Goal: Task Accomplishment & Management: Complete application form

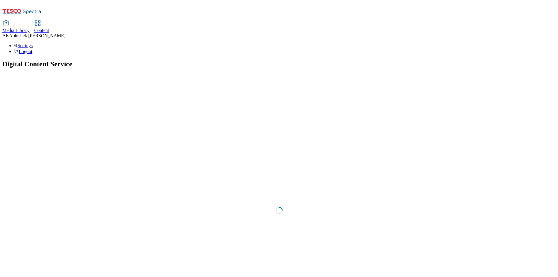
click at [49, 28] on span "Content" at bounding box center [41, 30] width 15 height 5
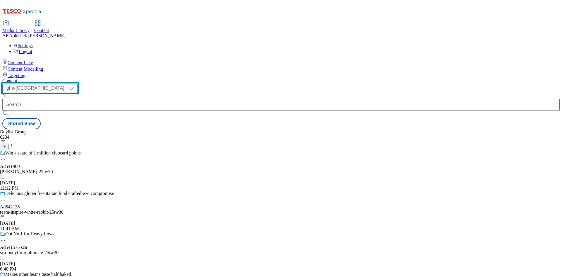
click at [78, 83] on select "ghs-roi ghs-uk" at bounding box center [39, 87] width 75 height 9
select select "ghs-roi"
click at [76, 83] on select "ghs-roi ghs-uk" at bounding box center [39, 87] width 75 height 9
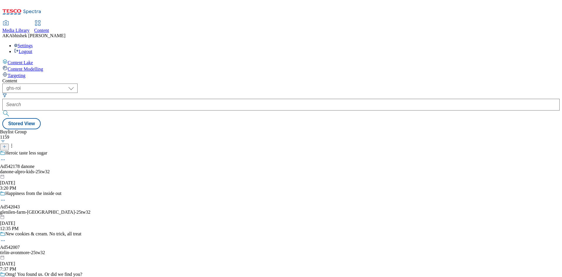
click at [9, 143] on button at bounding box center [4, 146] width 9 height 7
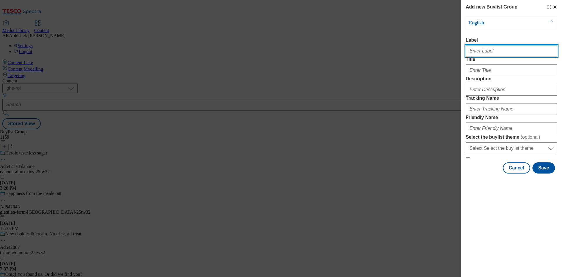
click at [506, 53] on input "Label" at bounding box center [512, 51] width 92 height 12
paste input "542189"
type input "Ad542189"
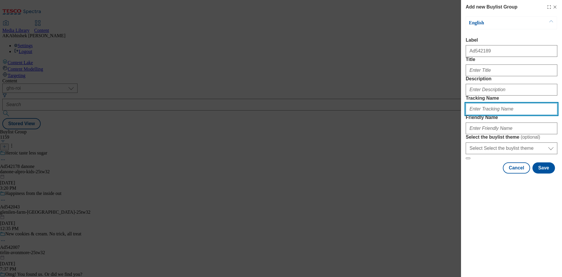
click at [490, 115] on input "Tracking Name" at bounding box center [512, 109] width 92 height 12
paste input "542189"
type input "DH_AD542189"
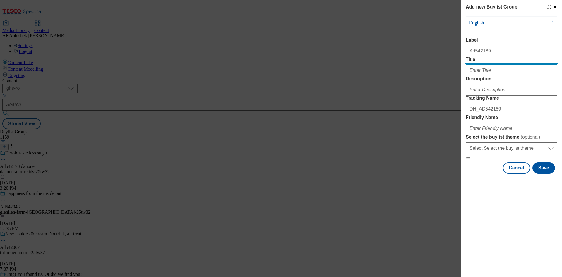
click at [476, 76] on input "Title" at bounding box center [512, 70] width 92 height 12
type input "Bring family fun to breakfast"
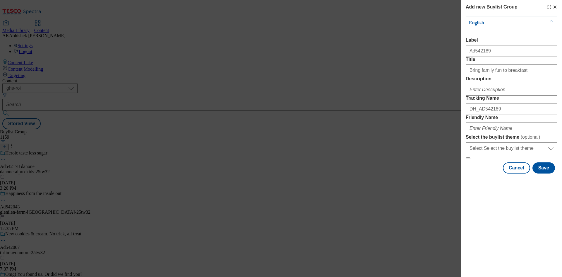
click at [483, 81] on label "Description" at bounding box center [512, 78] width 92 height 5
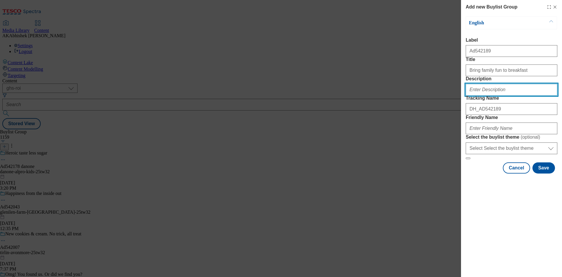
click at [487, 95] on input "Description" at bounding box center [512, 90] width 92 height 12
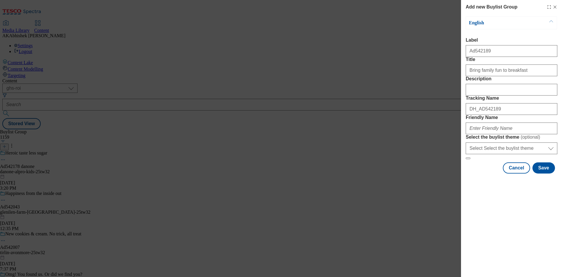
click at [515, 159] on form "Label Ad542189 Title Bring family fun to breakfast Description Tracking Name DH…" at bounding box center [512, 98] width 92 height 122
click at [482, 134] on input "Friendly Name" at bounding box center [512, 128] width 92 height 12
paste input "Kellogg"
click at [471, 134] on input "Kellogg" at bounding box center [512, 128] width 92 height 12
paste input "Bluey"
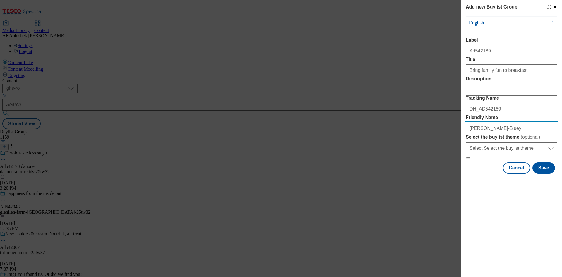
click at [482, 134] on input "kellogg-Bluey" at bounding box center [512, 128] width 92 height 12
type input "kellogg-bluey-25tw32"
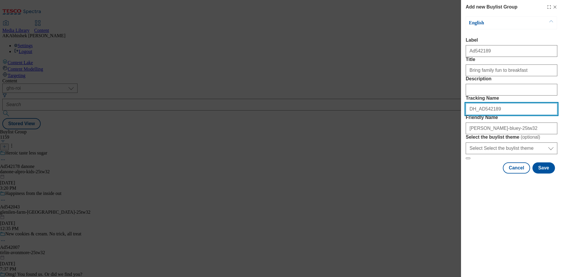
click at [508, 115] on input "DH_AD542189" at bounding box center [512, 109] width 92 height 12
drag, startPoint x: 499, startPoint y: 140, endPoint x: 399, endPoint y: 140, distance: 100.4
click at [400, 139] on div "Add new Buylist Group English Label Ad542189 Title Bring family fun to breakfas…" at bounding box center [281, 138] width 562 height 277
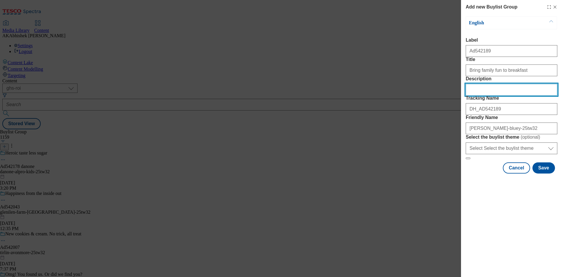
click at [490, 95] on input "Description" at bounding box center [512, 90] width 92 height 12
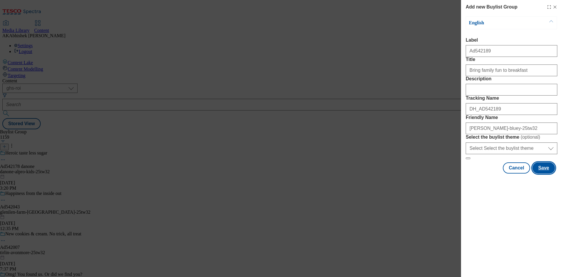
click at [545, 173] on button "Save" at bounding box center [544, 167] width 23 height 11
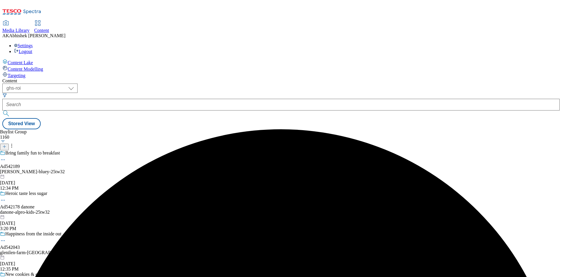
click at [90, 169] on div "kellogg-bluey-25tw32" at bounding box center [45, 171] width 90 height 5
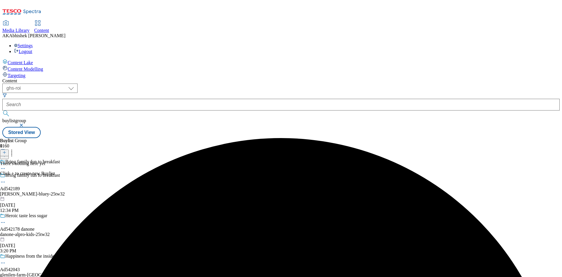
click at [6, 150] on icon at bounding box center [4, 152] width 4 height 4
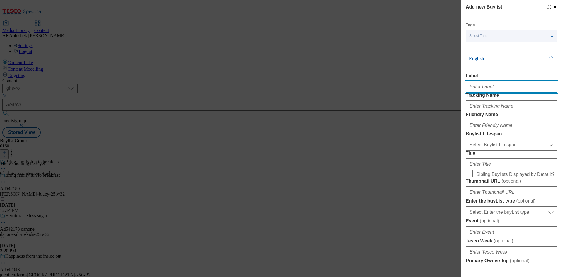
click at [484, 90] on input "Label" at bounding box center [512, 87] width 92 height 12
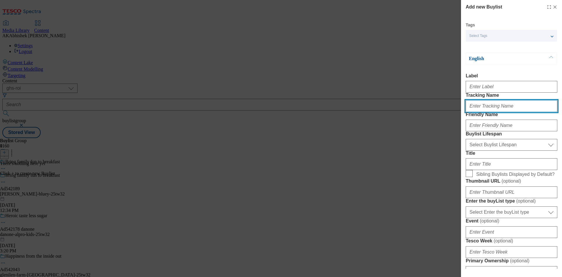
click at [489, 112] on input "Tracking Name" at bounding box center [512, 106] width 92 height 12
paste input "DH_AD542189"
click at [482, 112] on input "DH_AD542189" at bounding box center [512, 106] width 92 height 12
click at [479, 112] on input "DH_AD542189" at bounding box center [512, 106] width 92 height 12
click at [481, 112] on input "DH_AD542189" at bounding box center [512, 106] width 92 height 12
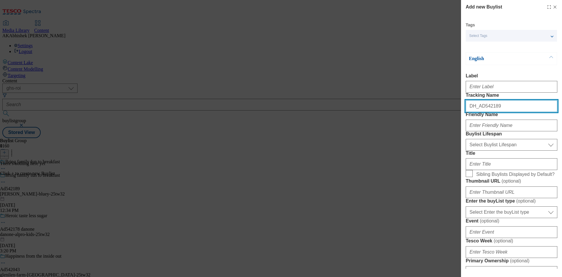
type input "DH_AD542189"
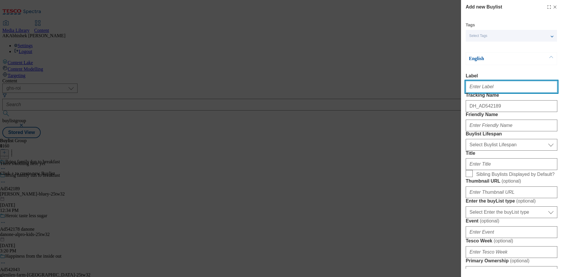
click at [482, 93] on input "Label" at bounding box center [512, 87] width 92 height 12
paste input "542189"
type input "Ad542189"
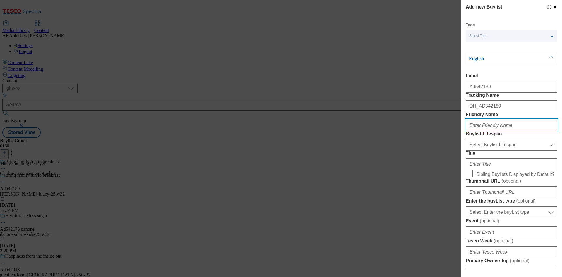
click at [490, 131] on input "Friendly Name" at bounding box center [512, 125] width 92 height 12
click at [489, 131] on div "Modal" at bounding box center [512, 124] width 92 height 14
click at [488, 131] on input "Friendly Name" at bounding box center [512, 125] width 92 height 12
paste input "kellogg"
type input "kellogg"
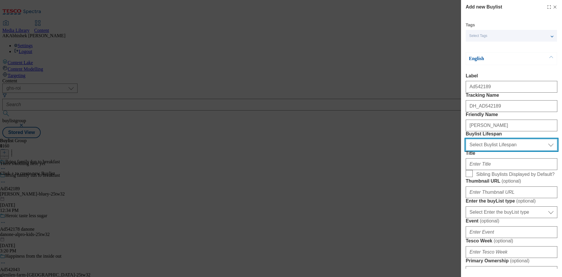
click at [500, 151] on select "Select Buylist Lifespan evergreen seasonal tactical" at bounding box center [512, 145] width 92 height 12
select select "tactical"
click at [466, 151] on select "Select Buylist Lifespan evergreen seasonal tactical" at bounding box center [512, 145] width 92 height 12
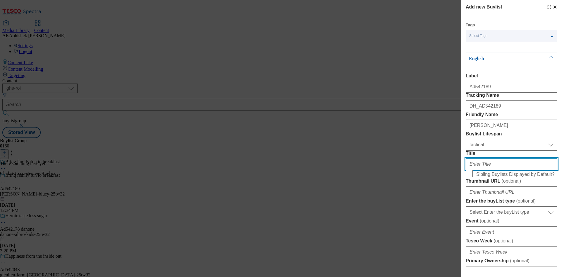
click at [498, 170] on input "Title" at bounding box center [512, 164] width 92 height 12
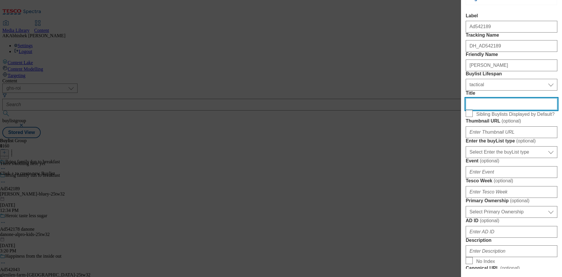
scroll to position [117, 0]
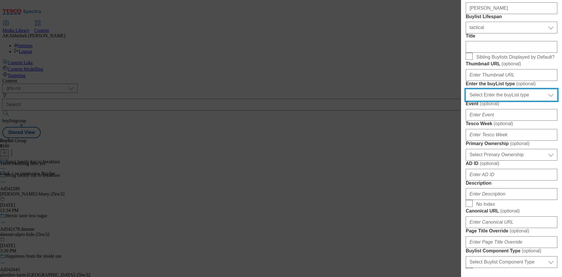
click at [520, 101] on select "Select Enter the buyList type event supplier funded long term >4 weeks supplier…" at bounding box center [512, 95] width 92 height 12
select select "supplier funded short term 1-3 weeks"
click at [466, 101] on select "Select Enter the buyList type event supplier funded long term >4 weeks supplier…" at bounding box center [512, 95] width 92 height 12
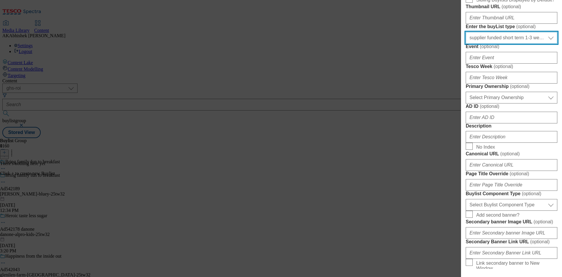
scroll to position [176, 0]
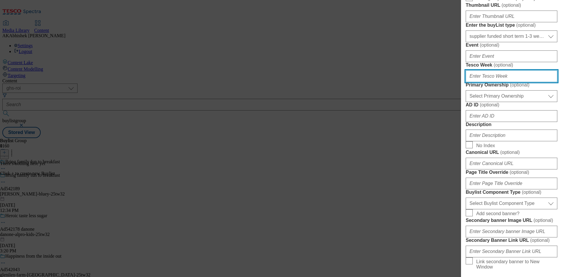
click at [504, 82] on input "Tesco Week ( optional )" at bounding box center [512, 76] width 92 height 12
type input "32"
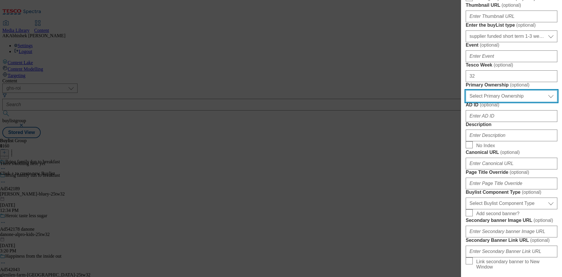
click at [488, 102] on select "Select Primary Ownership tesco dunnhumby" at bounding box center [512, 96] width 92 height 12
select select "dunnhumby"
click at [466, 102] on select "Select Primary Ownership tesco dunnhumby" at bounding box center [512, 96] width 92 height 12
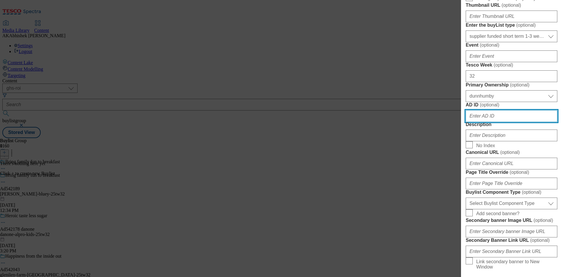
click at [505, 122] on input "AD ID ( optional )" at bounding box center [512, 116] width 92 height 12
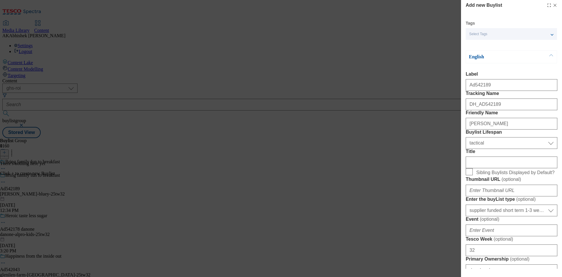
scroll to position [0, 0]
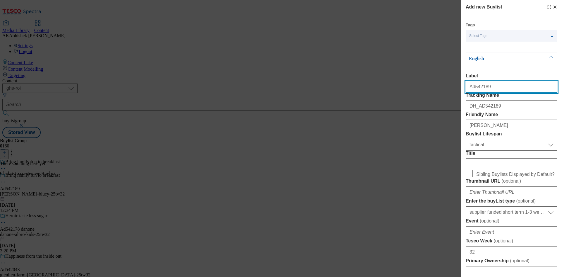
drag, startPoint x: 474, startPoint y: 88, endPoint x: 526, endPoint y: 91, distance: 51.9
click at [526, 91] on input "Ad542189" at bounding box center [512, 87] width 92 height 12
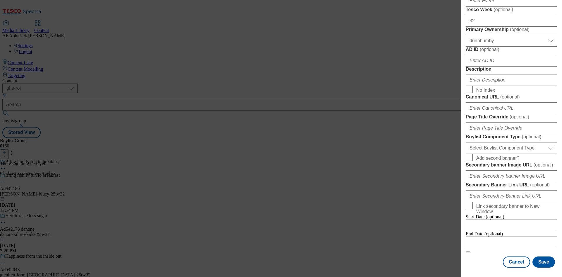
scroll to position [322, 0]
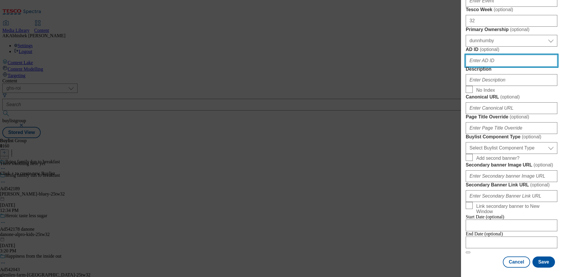
click at [483, 66] on input "AD ID ( optional )" at bounding box center [512, 61] width 92 height 12
paste input "542189"
type input "542189"
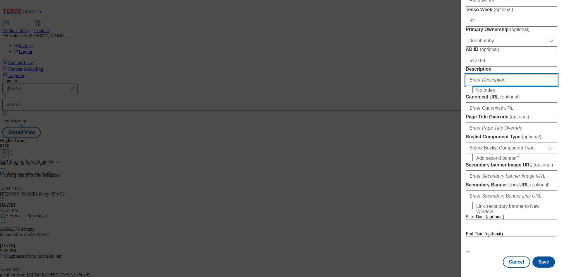
drag, startPoint x: 503, startPoint y: 108, endPoint x: 501, endPoint y: 104, distance: 3.9
click at [503, 86] on input "Description" at bounding box center [512, 80] width 92 height 12
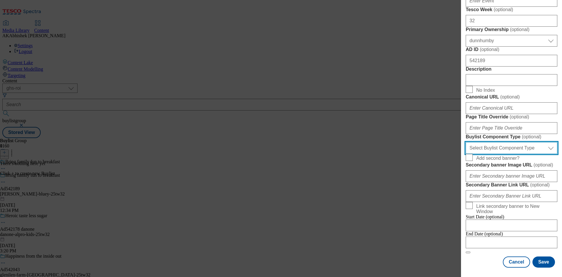
click at [506, 142] on select "Select Buylist Component Type Banner Competition Header Meal" at bounding box center [512, 148] width 92 height 12
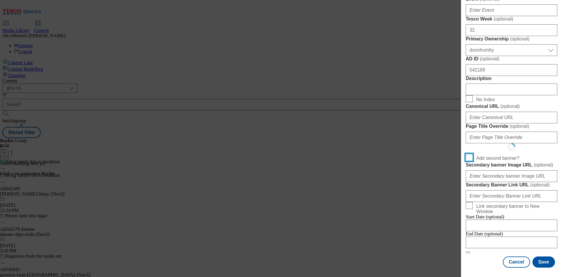
scroll to position [425, 0]
select select "Banner"
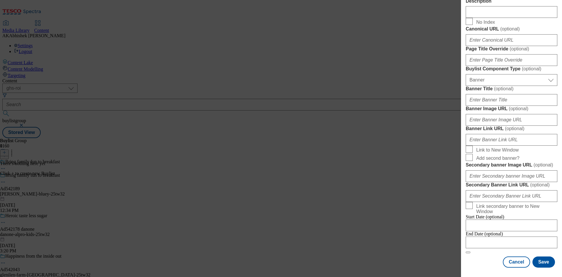
scroll to position [549, 0]
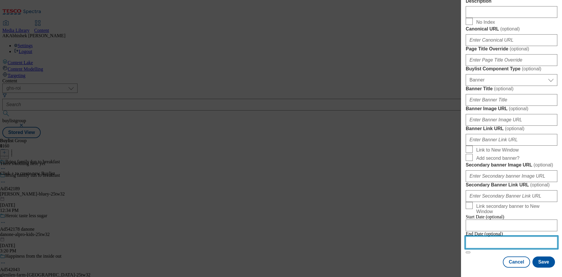
click at [514, 237] on input "Modal" at bounding box center [512, 242] width 92 height 12
select select "2025"
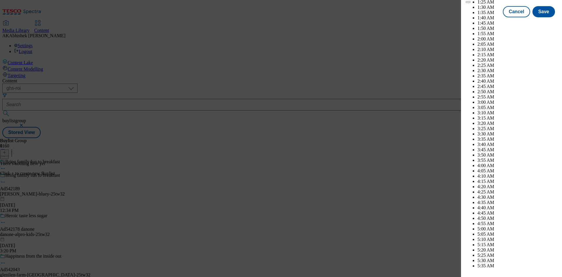
scroll to position [1631, 0]
select select "December"
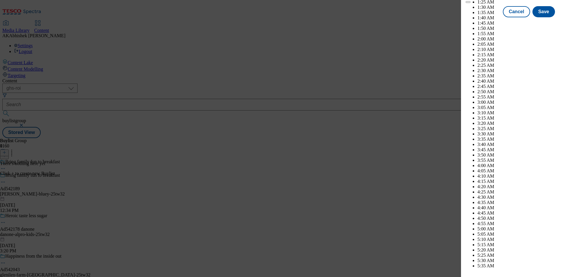
select select "2026"
select select "January"
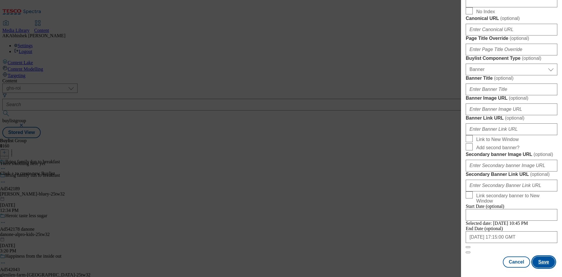
click at [542, 263] on button "Save" at bounding box center [544, 261] width 23 height 11
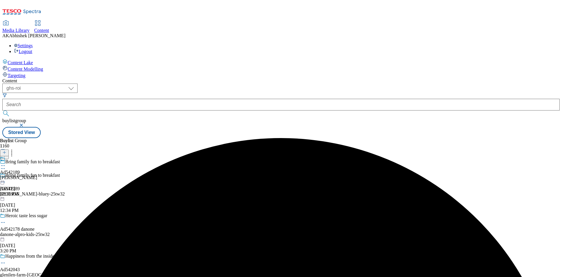
click at [37, 175] on div "kellogg" at bounding box center [18, 177] width 37 height 5
click at [6, 150] on icon at bounding box center [4, 152] width 4 height 4
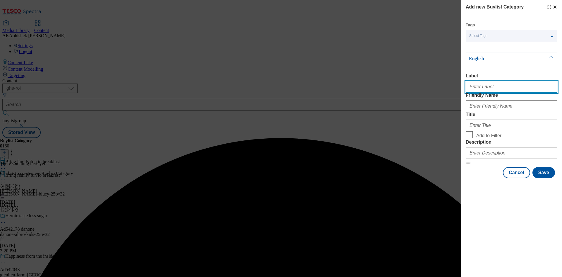
click at [495, 88] on input "Label" at bounding box center [512, 87] width 92 height 12
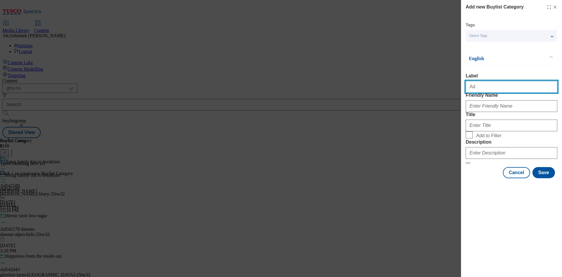
paste input "542189"
type input "Ad542189"
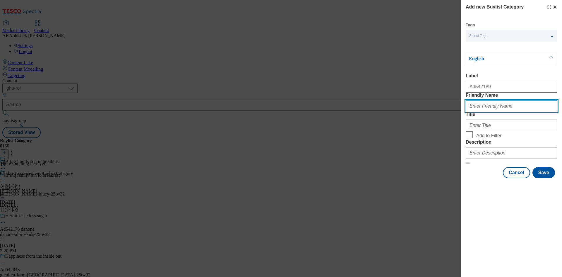
click at [475, 112] on input "Friendly Name" at bounding box center [512, 106] width 92 height 12
paste input "kellogg-bluey"
type input "kellogg-bluey"
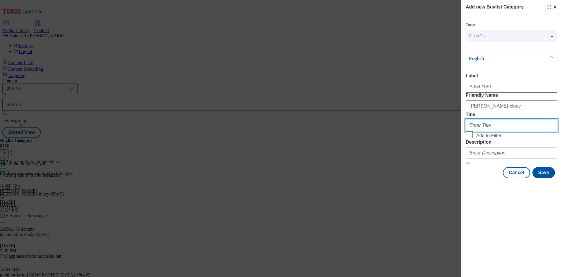
click at [490, 131] on input "Title" at bounding box center [512, 125] width 92 height 12
paste input "Kellogg"
paste input "Modal"
type input "Kellogg"
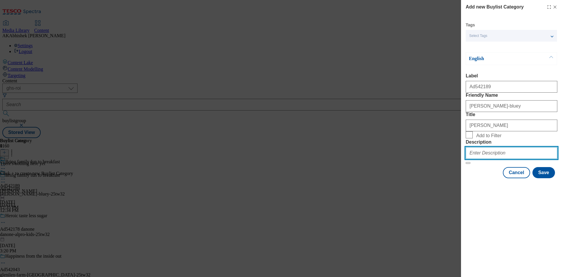
click at [487, 159] on input "Description" at bounding box center [512, 153] width 92 height 12
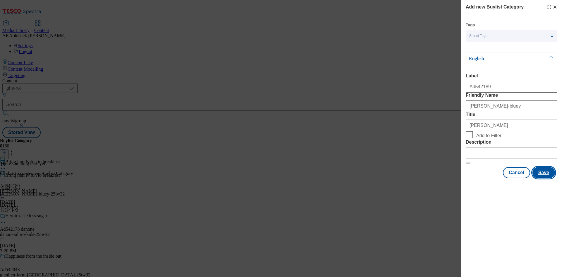
click at [541, 178] on button "Save" at bounding box center [544, 172] width 23 height 11
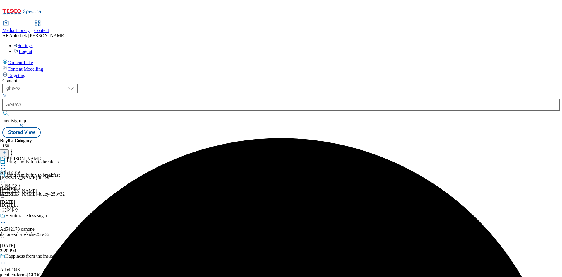
click at [49, 175] on div "kellogg-bluey" at bounding box center [24, 177] width 49 height 5
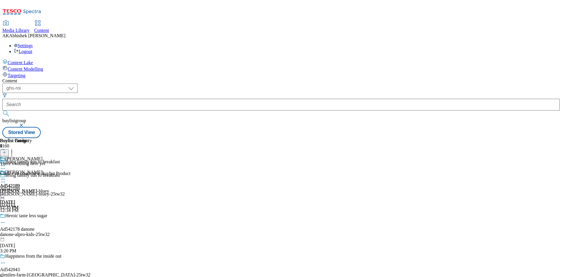
click at [6, 150] on icon at bounding box center [4, 152] width 4 height 4
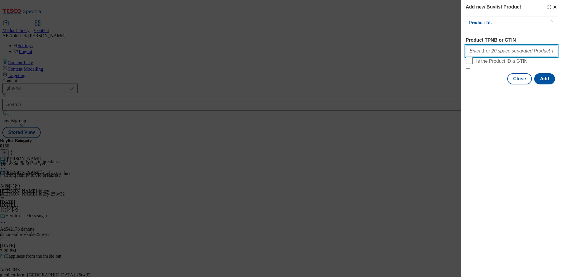
click at [486, 57] on input "Product TPNB or GTIN" at bounding box center [512, 51] width 92 height 12
paste input "92329170 93155049 91886530 92205315 73291355 75947332 90989311 92051064 5043817…"
type input "92329170 93155049 91886530 92205315 73291355 75947332 90989311 92051064 5043817…"
click at [545, 84] on button "Add" at bounding box center [544, 78] width 21 height 11
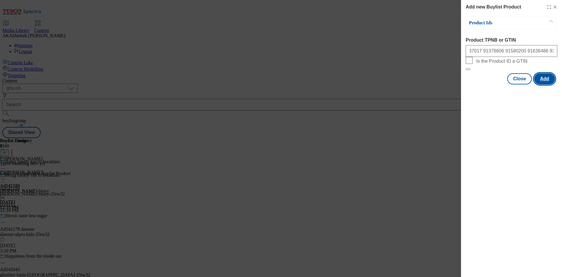
scroll to position [0, 0]
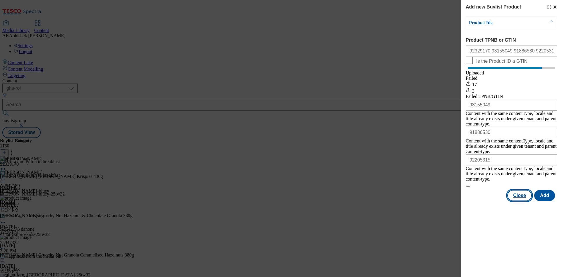
click at [527, 191] on button "Close" at bounding box center [519, 195] width 25 height 11
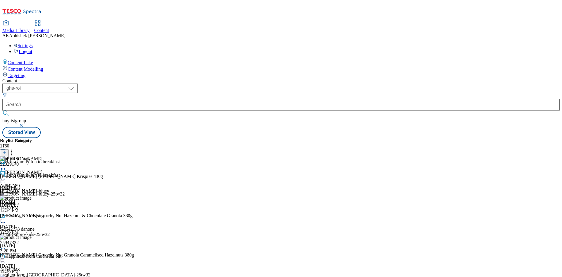
click at [6, 176] on icon at bounding box center [3, 179] width 6 height 6
click at [32, 216] on span "Preview" at bounding box center [25, 218] width 14 height 4
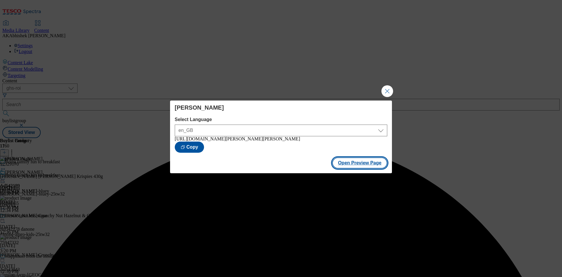
click at [366, 166] on button "Open Preview Page" at bounding box center [359, 162] width 55 height 11
click at [389, 90] on button "Close Modal" at bounding box center [388, 91] width 12 height 12
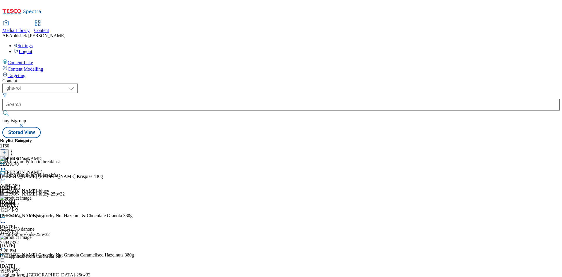
click at [6, 179] on icon at bounding box center [3, 182] width 6 height 6
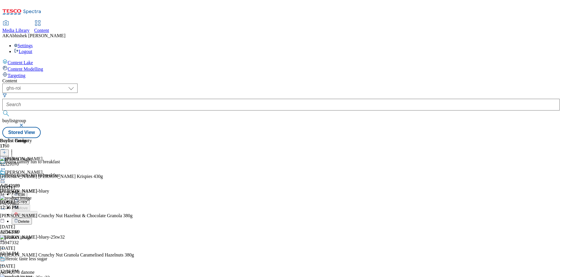
click at [25, 192] on span "Edit" at bounding box center [21, 194] width 7 height 4
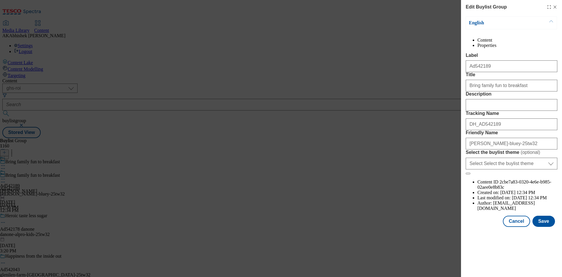
click at [484, 146] on form "Label Ad542189 Title Bring family fun to breakfast Description Tracking Name DH…" at bounding box center [512, 114] width 92 height 122
click at [481, 111] on input "Description" at bounding box center [512, 105] width 92 height 12
paste input "Kellogg's Rice Krispies Cereal 430g"
type input "Kellogg's Rice Krispies Cereal 430g"
click at [539, 227] on button "Save" at bounding box center [544, 221] width 23 height 11
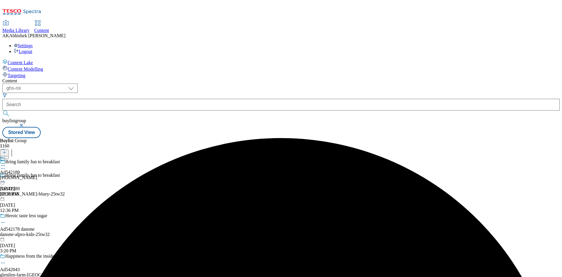
click at [6, 163] on icon at bounding box center [3, 166] width 6 height 6
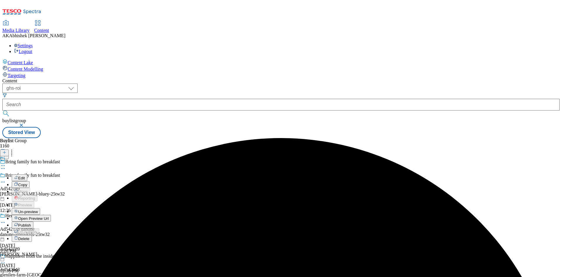
click at [27, 174] on button "Edit" at bounding box center [20, 177] width 16 height 7
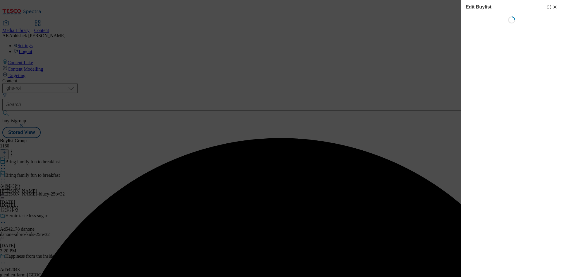
select select "tactical"
select select "supplier funded short term 1-3 weeks"
select select "dunnhumby"
select select "Banner"
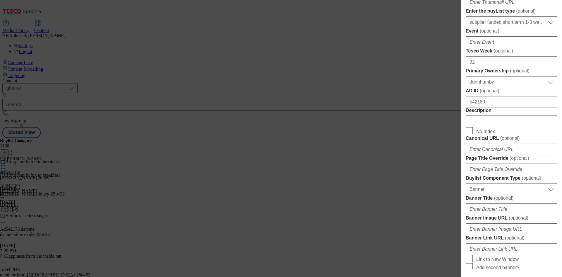
scroll to position [293, 0]
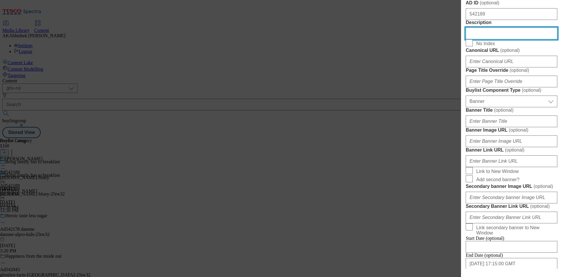
click at [485, 39] on input "Description" at bounding box center [512, 34] width 92 height 12
paste input "Kellogg's Rice Krispies Cereal 430g"
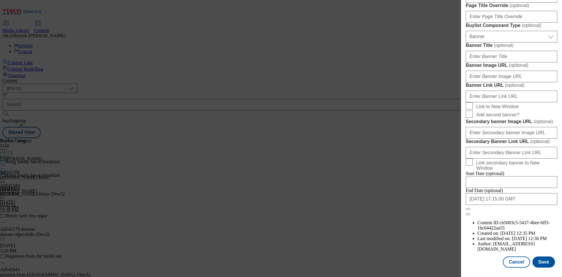
scroll to position [575, 0]
type input "Kellogg's Rice Krispies Cereal 430g"
click at [544, 261] on button "Save" at bounding box center [544, 261] width 23 height 11
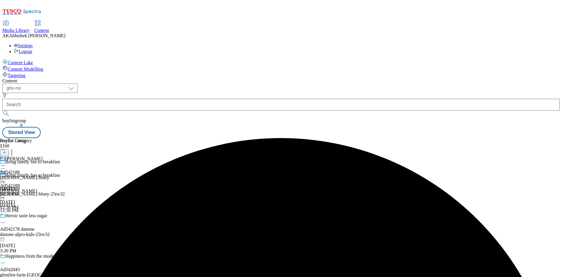
click at [6, 163] on icon at bounding box center [3, 166] width 6 height 6
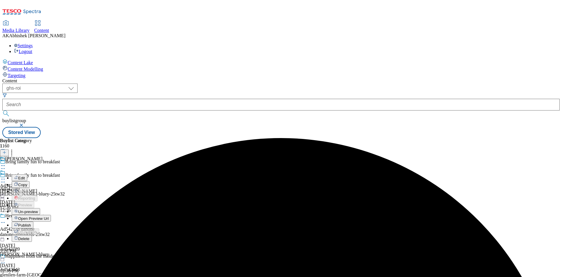
click at [25, 176] on span "Edit" at bounding box center [21, 178] width 7 height 4
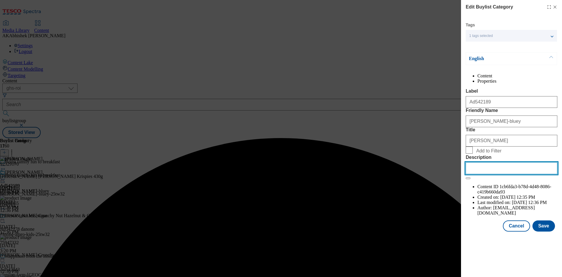
click at [503, 174] on input "Description" at bounding box center [512, 168] width 92 height 12
paste input "Kellogg's Rice Krispies Cereal 430g"
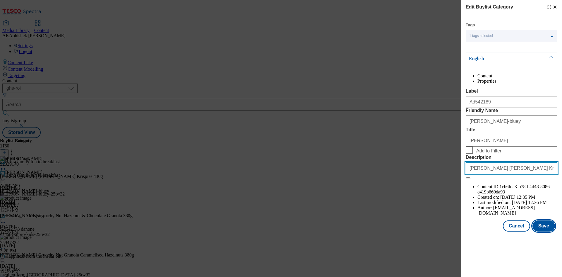
type input "Kellogg's Rice Krispies Cereal 430g"
click at [544, 231] on button "Save" at bounding box center [544, 225] width 23 height 11
